Goal: Task Accomplishment & Management: Manage account settings

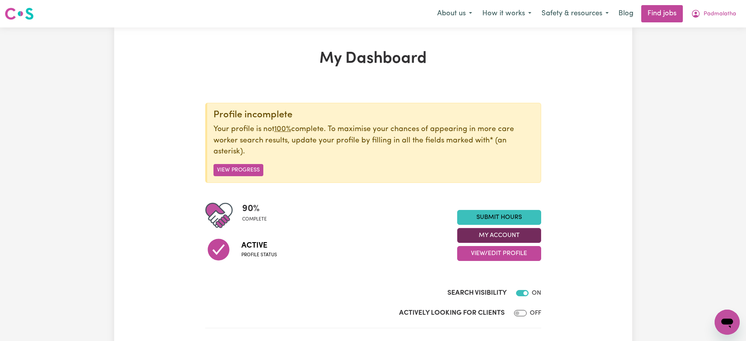
click at [512, 231] on button "My Account" at bounding box center [499, 235] width 84 height 15
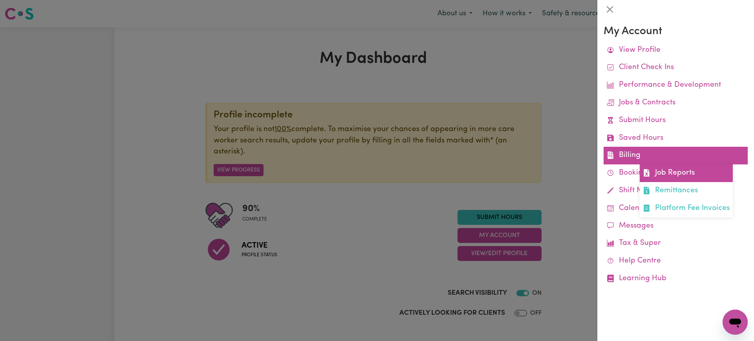
click at [661, 170] on link "Job Reports" at bounding box center [685, 173] width 93 height 18
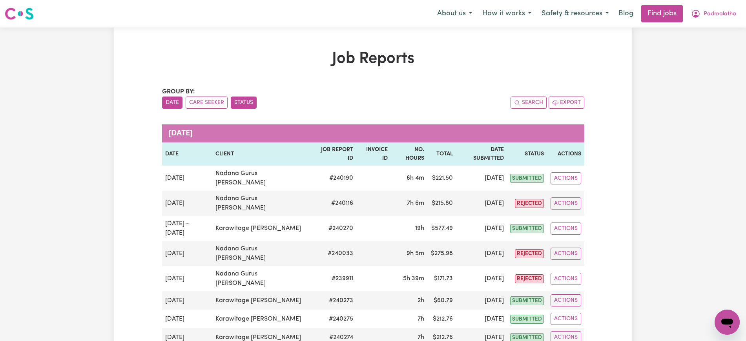
click at [239, 97] on button "Status" at bounding box center [244, 103] width 26 height 12
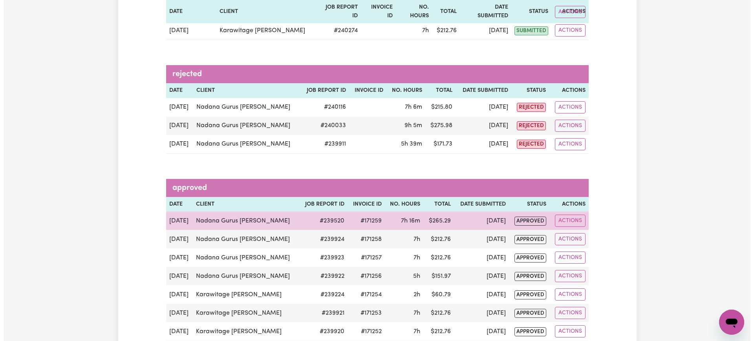
scroll to position [245, 0]
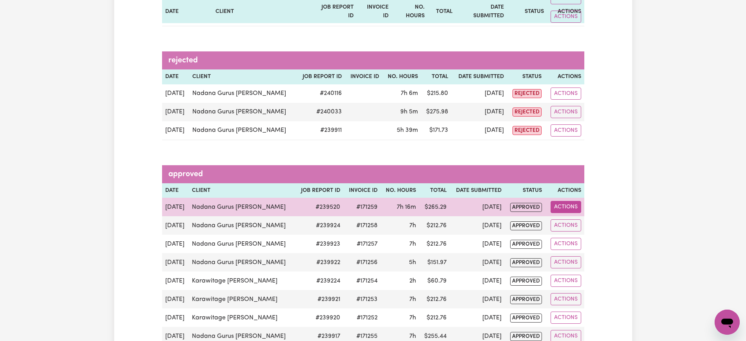
click at [558, 201] on button "Actions" at bounding box center [566, 207] width 31 height 12
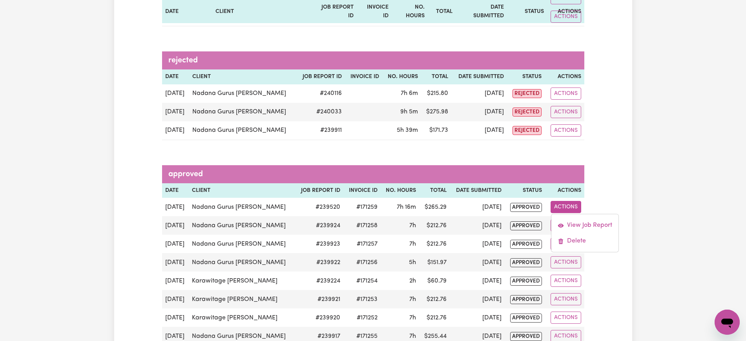
drag, startPoint x: 182, startPoint y: 176, endPoint x: 236, endPoint y: 175, distance: 54.2
click at [182, 183] on th "Date" at bounding box center [175, 190] width 27 height 15
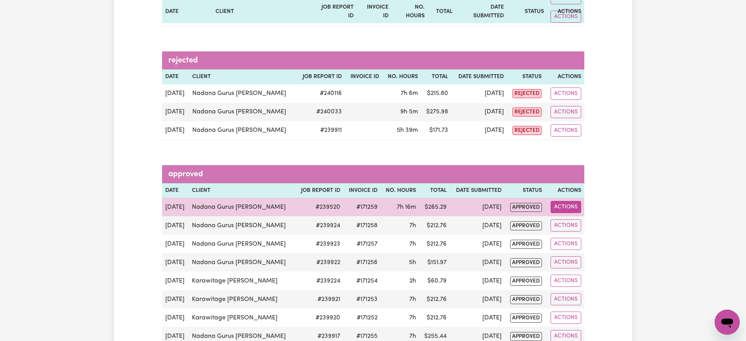
click at [558, 201] on button "Actions" at bounding box center [566, 207] width 31 height 12
click at [570, 217] on link "View Job Report" at bounding box center [584, 225] width 67 height 16
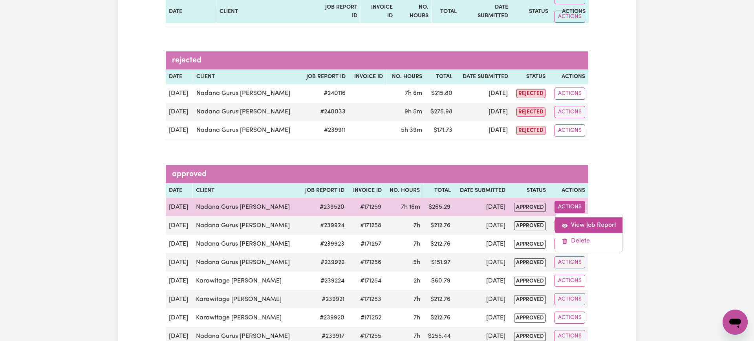
select select "pm"
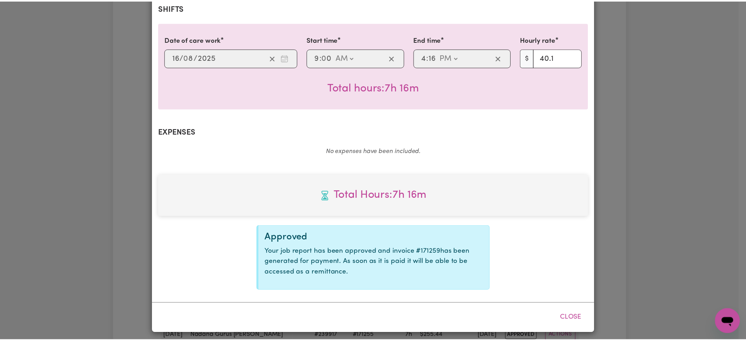
scroll to position [185, 0]
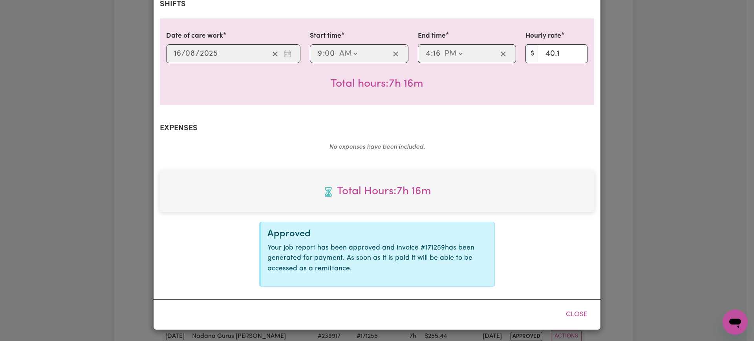
select select "40.1-Saturday"
click at [44, 174] on div "Job Report # 239520 - Nadana Gurus Kamalanathan Summary Job report # 239520 Cli…" at bounding box center [377, 170] width 754 height 341
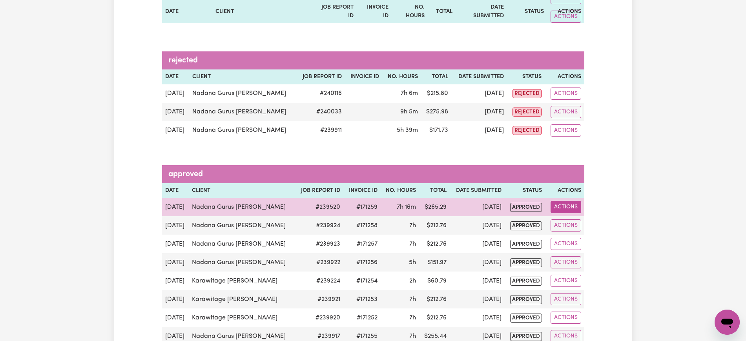
click at [559, 201] on button "Actions" at bounding box center [566, 207] width 31 height 12
click at [564, 223] on icon "View job report 239520" at bounding box center [561, 226] width 6 height 6
select select "pm"
select select "40.1-Saturday"
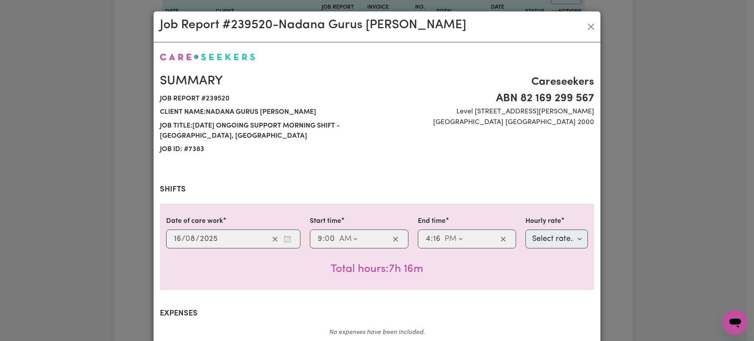
click at [205, 272] on div "Total hours: 7h 16m" at bounding box center [377, 262] width 422 height 29
click at [115, 117] on div "Job Report # 239520 - Nadana Gurus Kamalanathan Summary Job report # 239520 Cli…" at bounding box center [377, 170] width 754 height 341
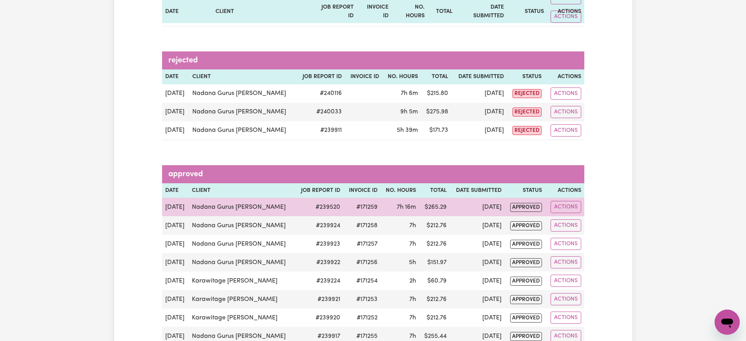
click at [369, 198] on td "#171259" at bounding box center [361, 207] width 37 height 18
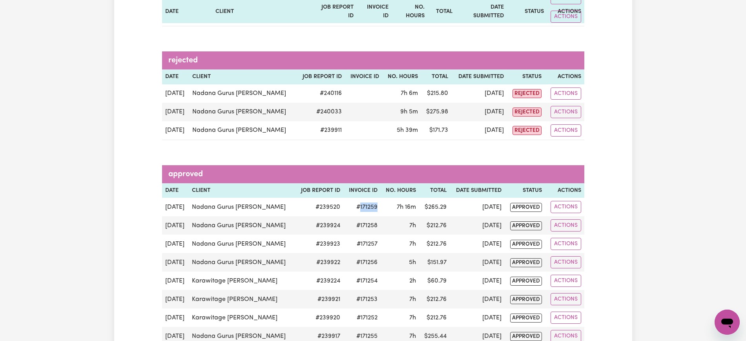
copy td "171259"
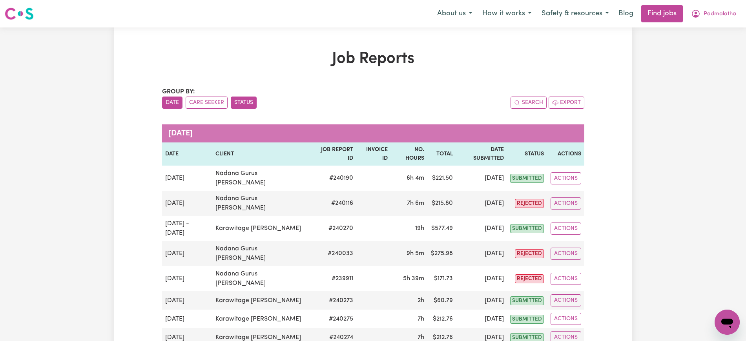
click at [238, 99] on button "Status" at bounding box center [244, 103] width 26 height 12
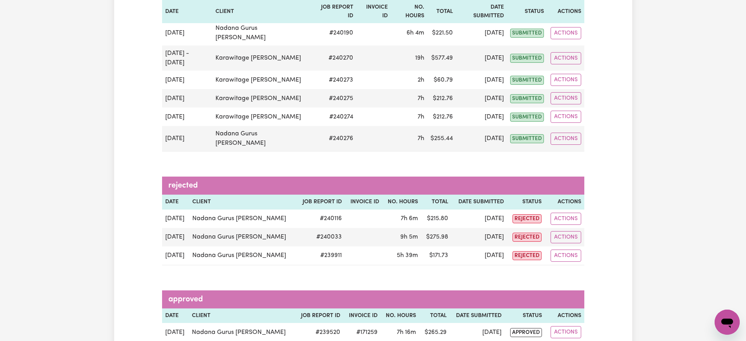
scroll to position [147, 0]
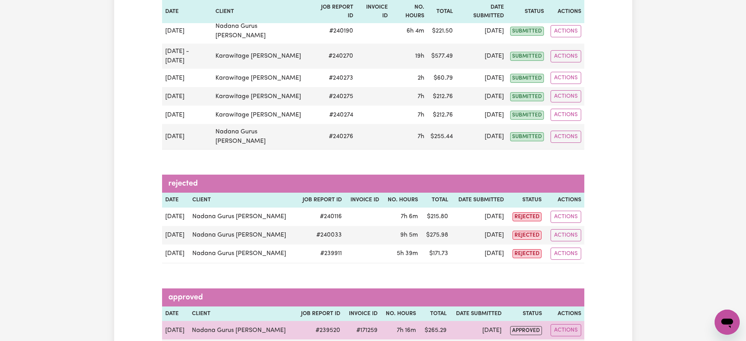
click at [368, 321] on td "#171259" at bounding box center [361, 330] width 37 height 18
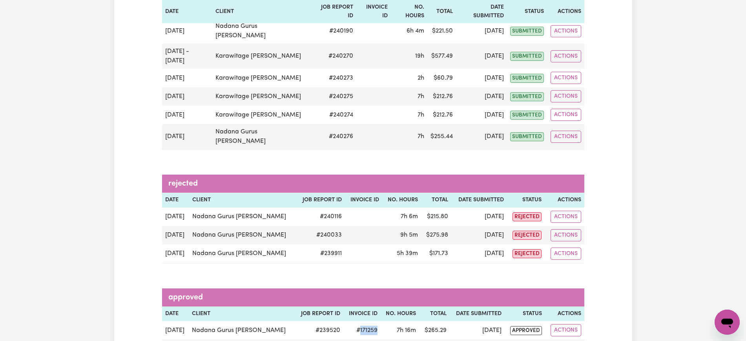
copy td "171259"
drag, startPoint x: 121, startPoint y: 51, endPoint x: 107, endPoint y: 18, distance: 36.2
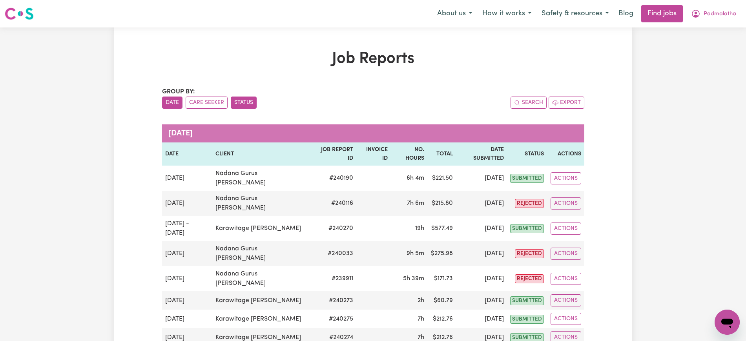
click at [254, 102] on button "Status" at bounding box center [244, 103] width 26 height 12
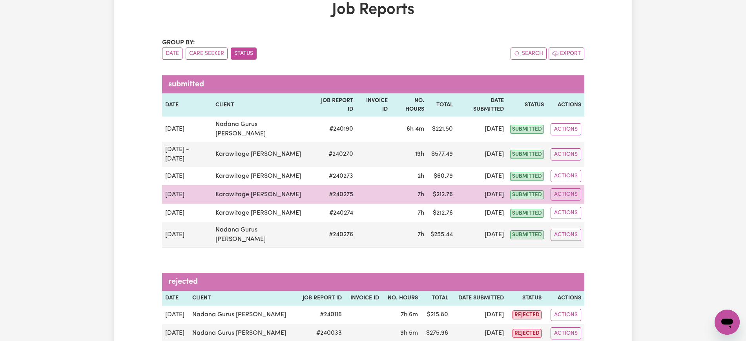
scroll to position [98, 0]
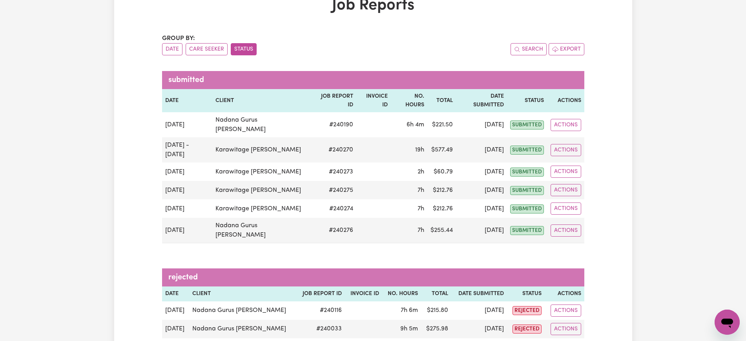
scroll to position [0, 0]
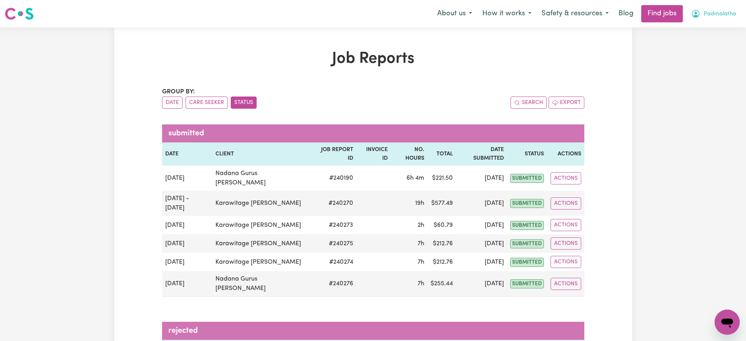
click at [701, 6] on button "Padmalatha" at bounding box center [713, 13] width 55 height 16
click at [688, 63] on link "Logout" at bounding box center [710, 60] width 62 height 15
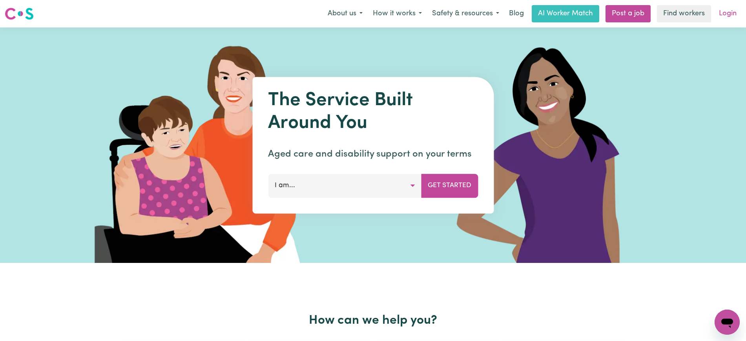
click at [734, 19] on link "Login" at bounding box center [727, 13] width 27 height 17
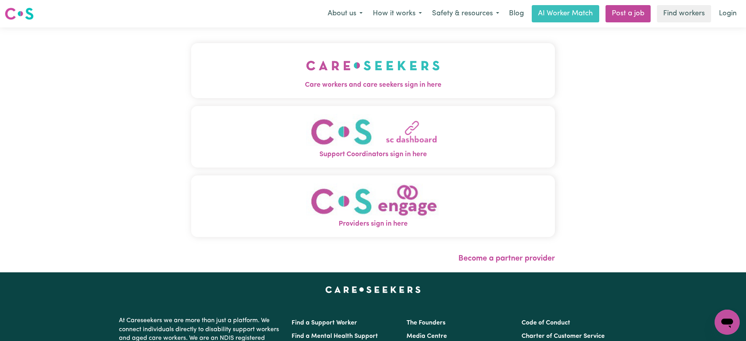
click at [378, 84] on span "Care workers and care seekers sign in here" at bounding box center [373, 85] width 364 height 10
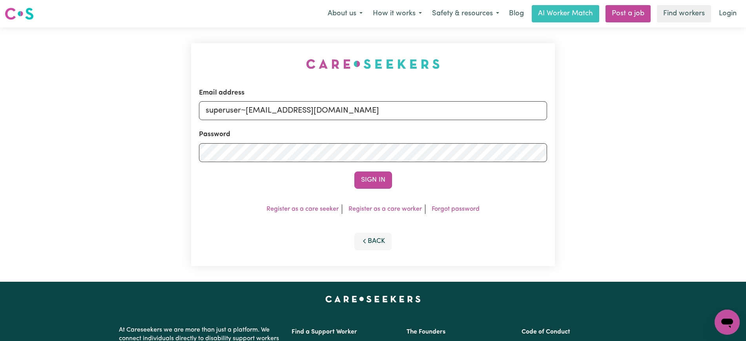
click at [243, 35] on div "Email address superuser~[EMAIL_ADDRESS][DOMAIN_NAME] Password Sign In Register …" at bounding box center [372, 154] width 373 height 254
drag, startPoint x: 245, startPoint y: 112, endPoint x: 425, endPoint y: 112, distance: 180.2
click at [422, 112] on input "superuser~[EMAIL_ADDRESS][DOMAIN_NAME]" at bounding box center [373, 110] width 348 height 19
paste input "[EMAIL_ADDRESS][DOMAIN_NAME]"
type input "[EMAIL_ADDRESS][DOMAIN_NAME]"
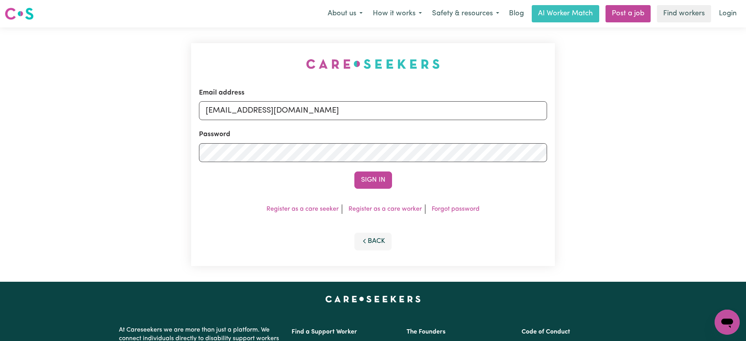
drag, startPoint x: 206, startPoint y: 19, endPoint x: 211, endPoint y: 24, distance: 7.2
click at [206, 22] on div "Menu About us How it works Safety & resources Blog AI Worker Match Post a job F…" at bounding box center [373, 14] width 746 height 18
click at [382, 180] on button "Sign In" at bounding box center [373, 180] width 38 height 17
